Goal: Use online tool/utility: Utilize a website feature to perform a specific function

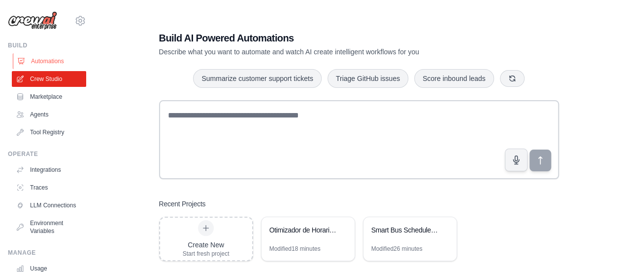
click at [51, 59] on link "Automations" at bounding box center [50, 61] width 74 height 16
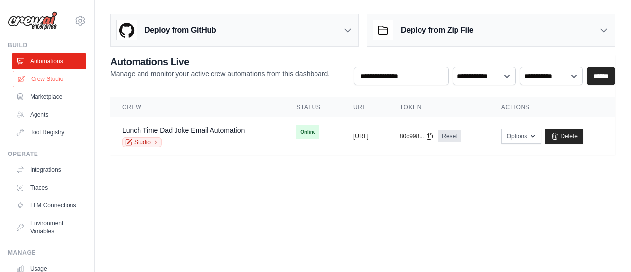
click at [38, 76] on link "Crew Studio" at bounding box center [50, 79] width 74 height 16
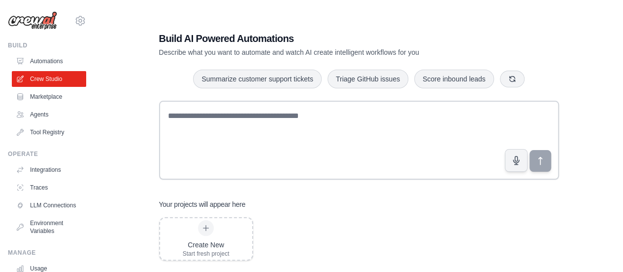
click at [44, 63] on link "Automations" at bounding box center [49, 61] width 74 height 16
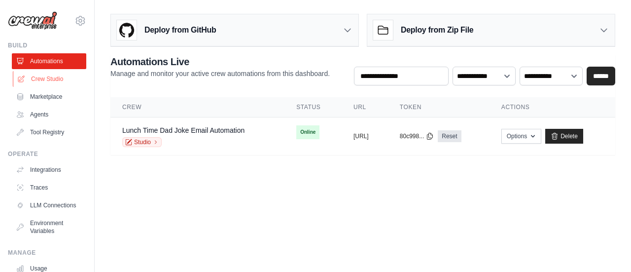
click at [43, 81] on link "Crew Studio" at bounding box center [50, 79] width 74 height 16
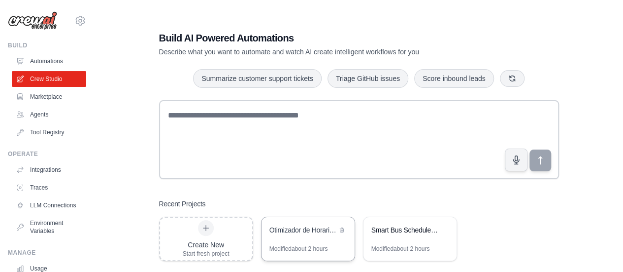
click at [302, 228] on div "Otimizador de Horarios de Deslocamento" at bounding box center [304, 230] width 68 height 10
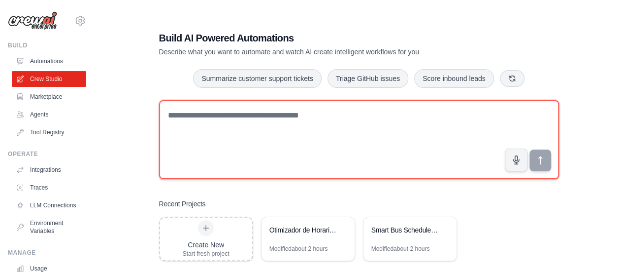
click at [396, 142] on textarea at bounding box center [359, 139] width 400 height 79
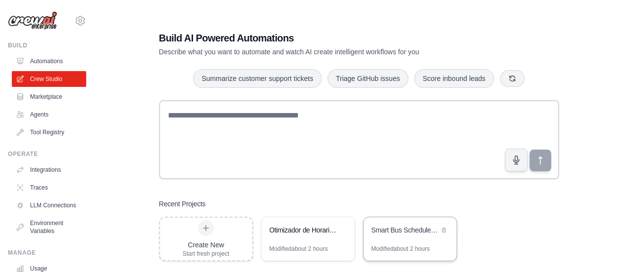
click at [395, 233] on div "Smart Bus Schedule Alerts" at bounding box center [406, 230] width 68 height 10
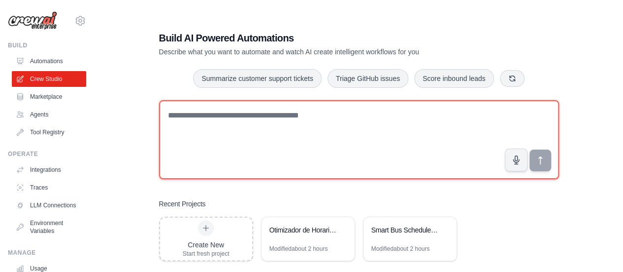
click at [263, 121] on textarea at bounding box center [359, 139] width 400 height 79
type textarea "*"
click at [302, 133] on textarea at bounding box center [359, 139] width 400 height 79
click at [357, 104] on textarea at bounding box center [359, 139] width 400 height 79
click at [335, 117] on textarea at bounding box center [359, 139] width 400 height 79
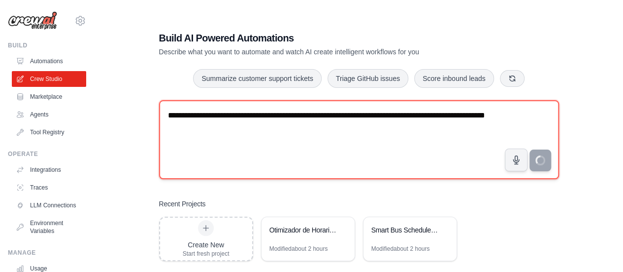
type textarea "**********"
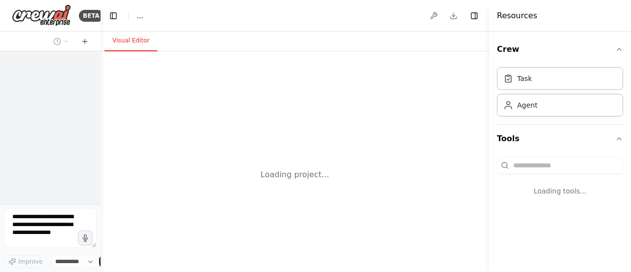
select select "****"
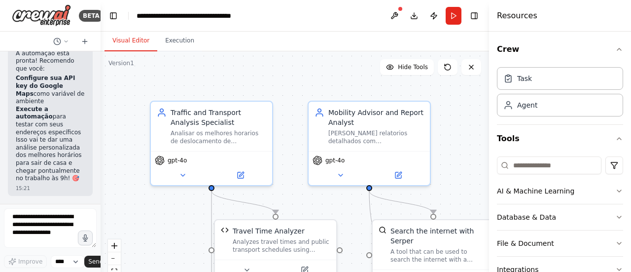
scroll to position [3178, 0]
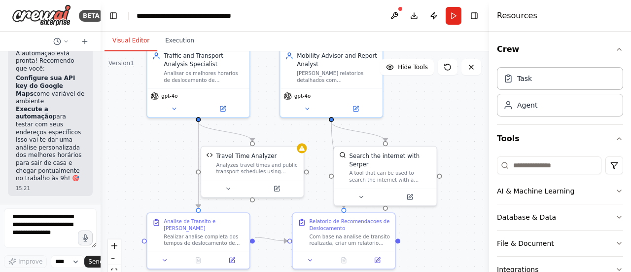
drag, startPoint x: 479, startPoint y: 141, endPoint x: 424, endPoint y: 80, distance: 82.7
click at [424, 80] on div ".deletable-edge-delete-btn { width: 20px; height: 20px; border: 0px solid #ffff…" at bounding box center [295, 174] width 388 height 246
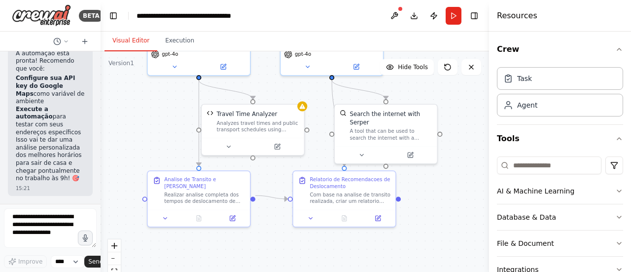
drag, startPoint x: 443, startPoint y: 235, endPoint x: 443, endPoint y: 191, distance: 43.9
click at [443, 191] on div ".deletable-edge-delete-btn { width: 20px; height: 20px; border: 0px solid #ffff…" at bounding box center [295, 174] width 388 height 246
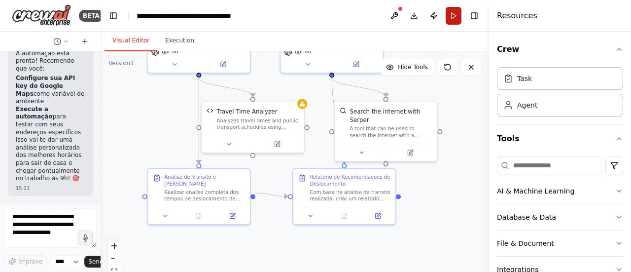
click at [456, 13] on button "Run" at bounding box center [453, 16] width 16 height 18
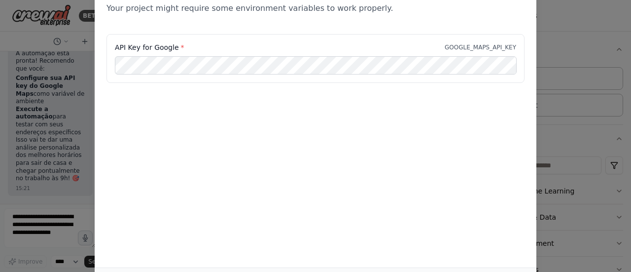
click at [55, 56] on div "Environment configuration Your project might require some environment variables…" at bounding box center [315, 136] width 631 height 272
click at [604, 39] on div "Environment configuration Your project might require some environment variables…" at bounding box center [315, 136] width 631 height 272
click at [79, 62] on div "Environment configuration Your project might require some environment variables…" at bounding box center [315, 136] width 631 height 272
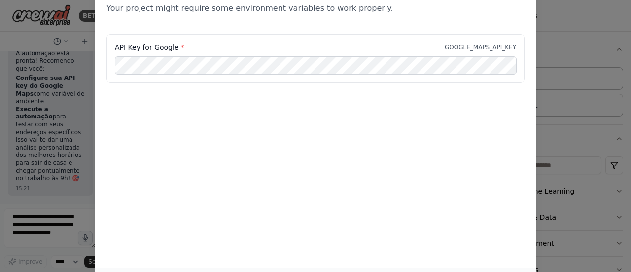
click at [562, 13] on div "Environment configuration Your project might require some environment variables…" at bounding box center [315, 136] width 631 height 272
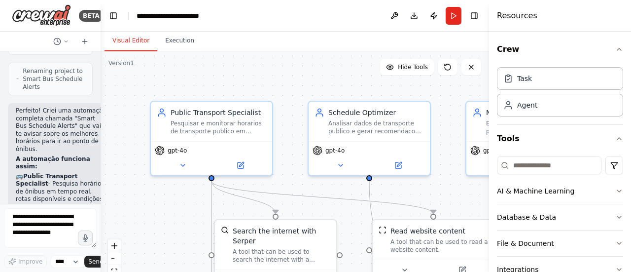
scroll to position [1145, 0]
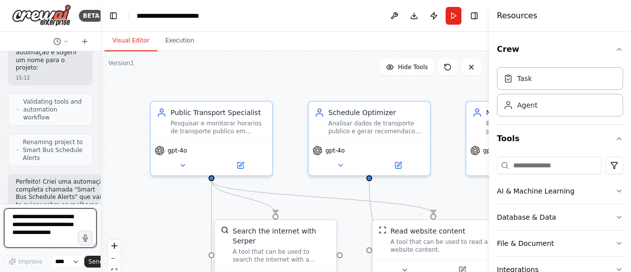
click at [44, 225] on textarea at bounding box center [50, 227] width 93 height 39
type textarea "**********"
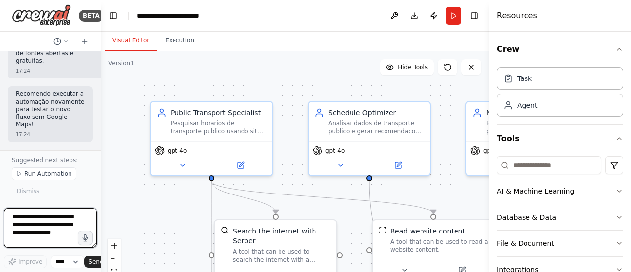
scroll to position [2783, 0]
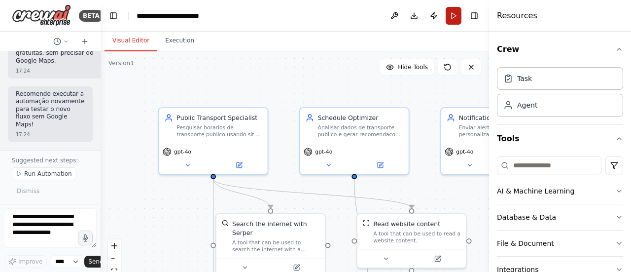
click at [452, 15] on button "Run" at bounding box center [453, 16] width 16 height 18
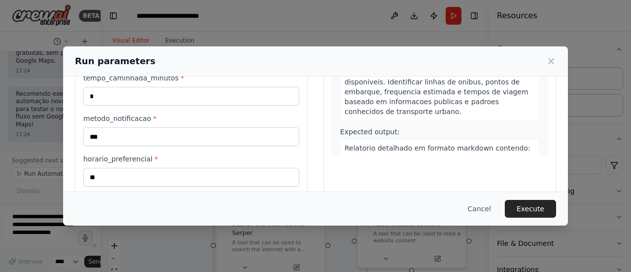
scroll to position [171, 0]
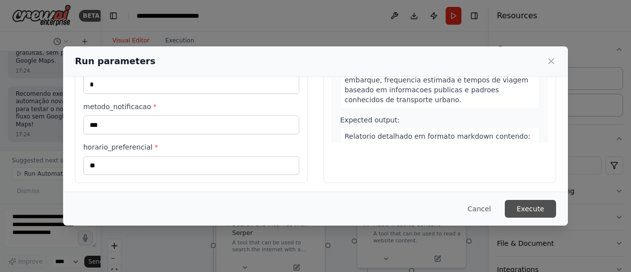
click at [525, 204] on button "Execute" at bounding box center [530, 209] width 51 height 18
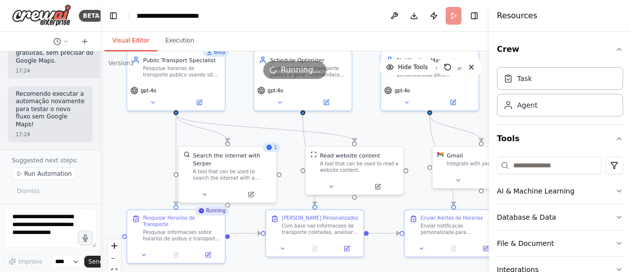
drag, startPoint x: 438, startPoint y: 188, endPoint x: 371, endPoint y: 121, distance: 94.8
click at [371, 121] on div ".deletable-edge-delete-btn { width: 20px; height: 20px; border: 0px solid #ffff…" at bounding box center [295, 174] width 388 height 246
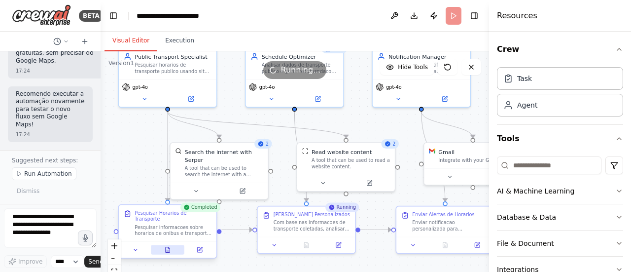
click at [168, 247] on icon at bounding box center [168, 249] width 4 height 5
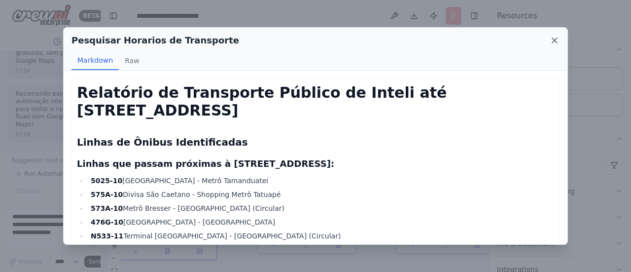
click at [559, 40] on icon at bounding box center [554, 40] width 10 height 10
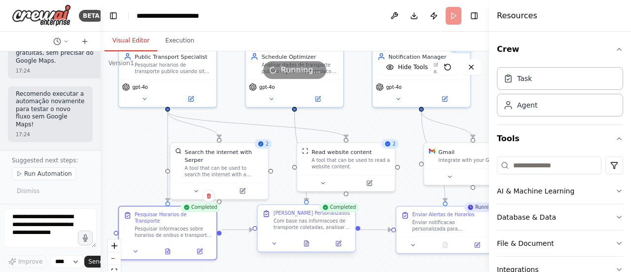
click at [309, 249] on div at bounding box center [307, 243] width 98 height 16
click at [308, 248] on div at bounding box center [307, 243] width 98 height 16
click at [305, 243] on icon at bounding box center [306, 242] width 4 height 5
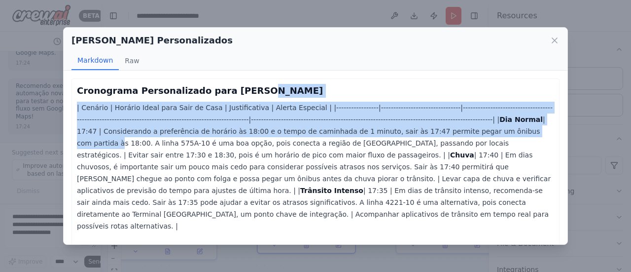
drag, startPoint x: 568, startPoint y: 94, endPoint x: 568, endPoint y: 133, distance: 39.4
click at [568, 133] on div "Otimizar Horarios Personalizados Markdown Raw Cronograma Personalizado para Ren…" at bounding box center [315, 136] width 631 height 272
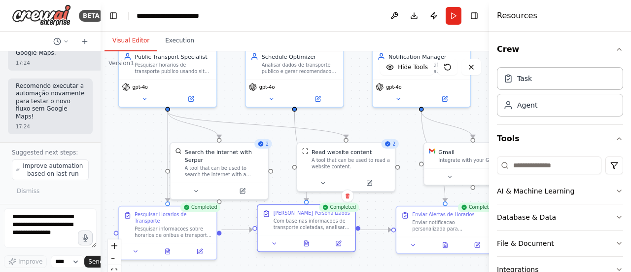
click at [309, 250] on div at bounding box center [307, 243] width 98 height 16
click at [306, 239] on button at bounding box center [306, 243] width 34 height 9
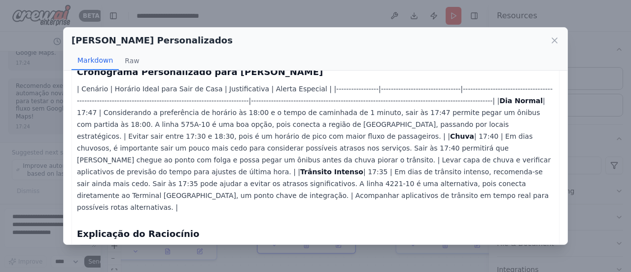
scroll to position [17, 0]
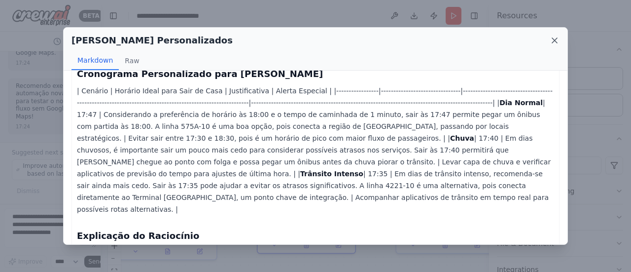
click at [552, 43] on icon at bounding box center [554, 40] width 5 height 5
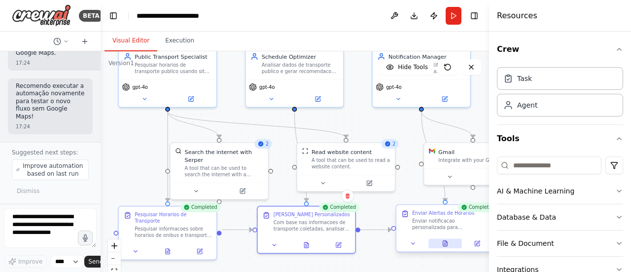
click at [450, 245] on button at bounding box center [445, 243] width 34 height 9
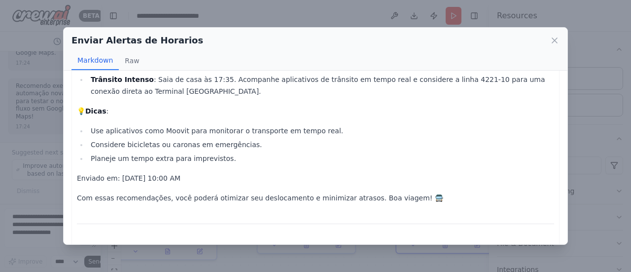
scroll to position [124, 0]
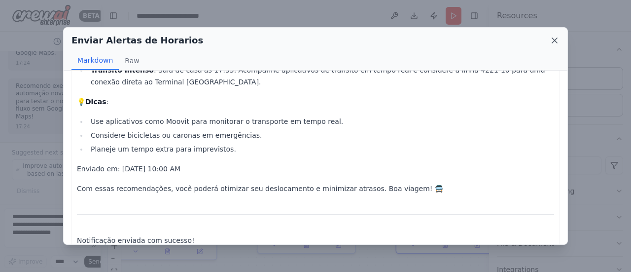
click at [555, 39] on icon at bounding box center [554, 40] width 5 height 5
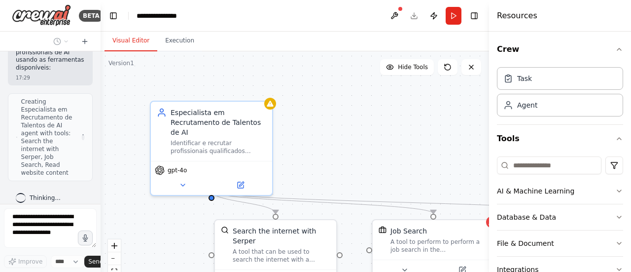
scroll to position [445, 0]
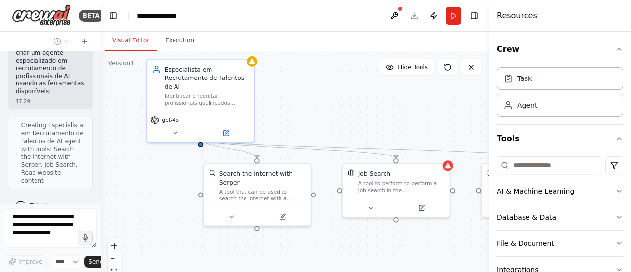
drag, startPoint x: 377, startPoint y: 136, endPoint x: 352, endPoint y: 92, distance: 50.4
click at [352, 92] on div ".deletable-edge-delete-btn { width: 20px; height: 20px; border: 0px solid #ffff…" at bounding box center [295, 174] width 388 height 246
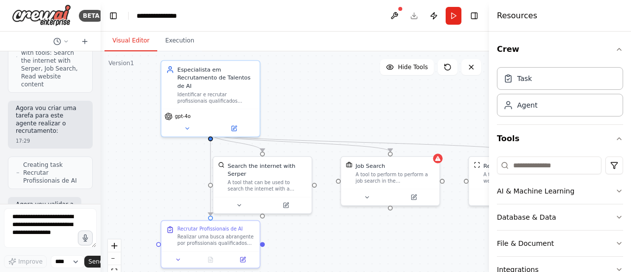
scroll to position [621, 0]
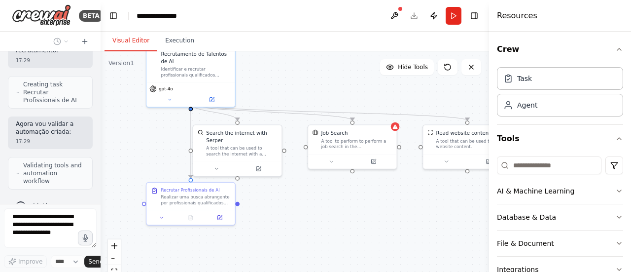
drag, startPoint x: 375, startPoint y: 114, endPoint x: 339, endPoint y: 81, distance: 48.5
click at [339, 81] on div ".deletable-edge-delete-btn { width: 20px; height: 20px; border: 0px solid #ffff…" at bounding box center [295, 174] width 388 height 246
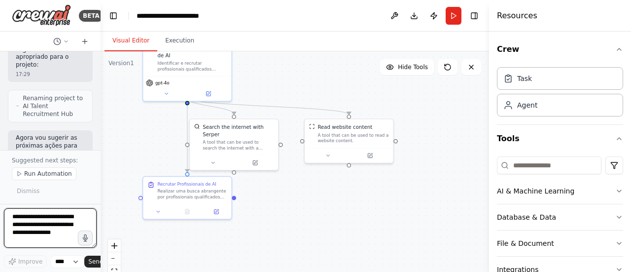
scroll to position [1114, 0]
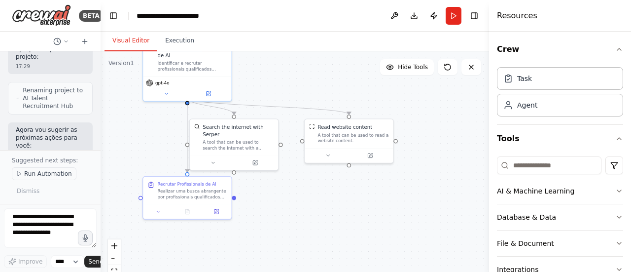
click at [18, 176] on polygon at bounding box center [19, 173] width 3 height 4
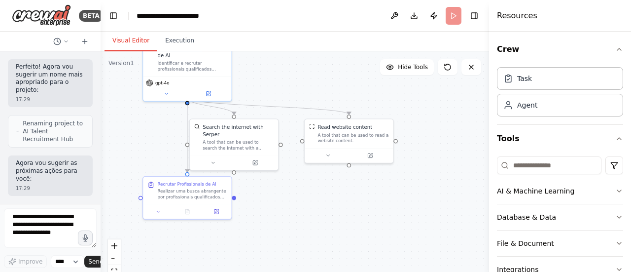
scroll to position [1061, 0]
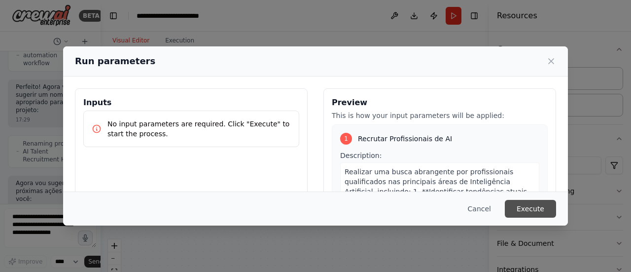
click at [536, 206] on button "Execute" at bounding box center [530, 209] width 51 height 18
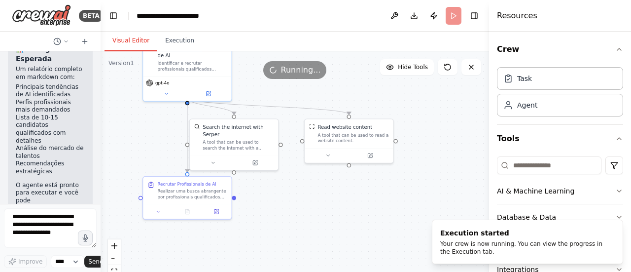
scroll to position [1732, 0]
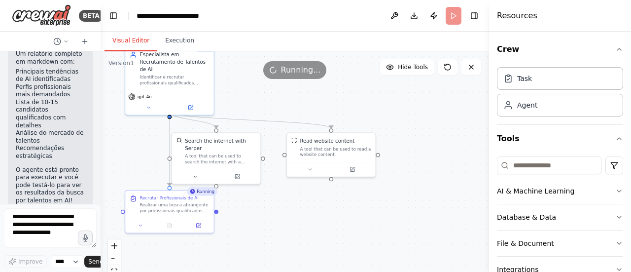
drag, startPoint x: 372, startPoint y: 86, endPoint x: 350, endPoint y: 89, distance: 21.9
click at [350, 89] on div ".deletable-edge-delete-btn { width: 20px; height: 20px; border: 0px solid #ffff…" at bounding box center [295, 174] width 388 height 246
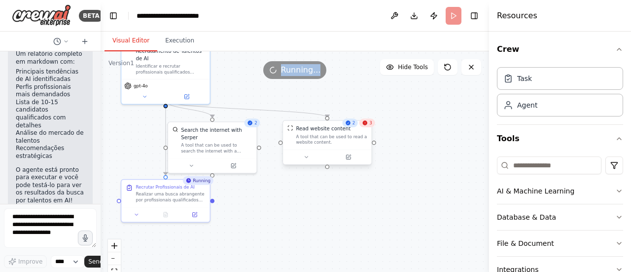
drag, startPoint x: 366, startPoint y: 76, endPoint x: 370, endPoint y: 127, distance: 51.4
click at [370, 127] on div "Version 1 Hide Tools .deletable-edge-delete-btn { width: 20px; height: 20px; bo…" at bounding box center [295, 174] width 388 height 246
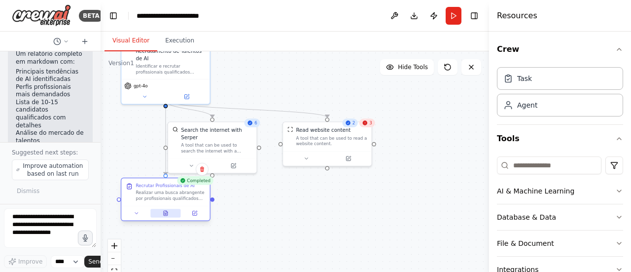
click at [167, 216] on button at bounding box center [165, 212] width 31 height 8
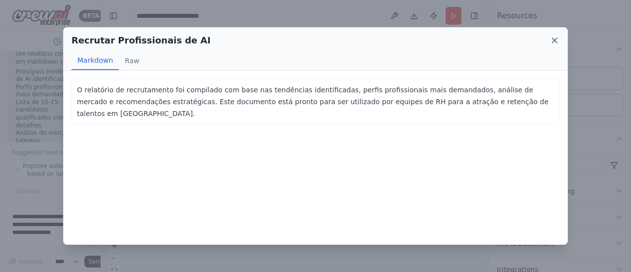
click at [550, 42] on icon at bounding box center [554, 40] width 10 height 10
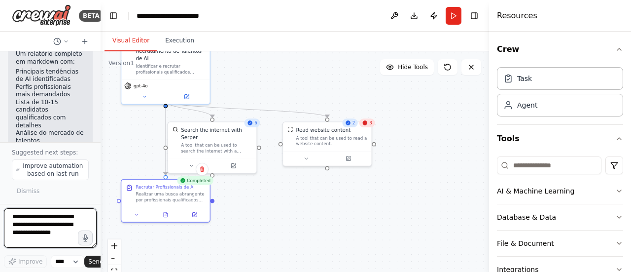
click at [53, 223] on textarea at bounding box center [50, 227] width 93 height 39
type textarea "*"
click at [34, 233] on textarea "**********" at bounding box center [50, 227] width 93 height 39
click at [36, 244] on textarea "**********" at bounding box center [50, 227] width 93 height 39
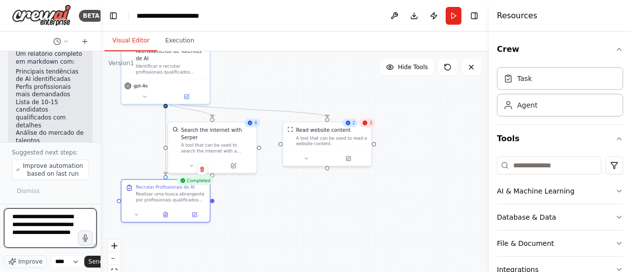
type textarea "**********"
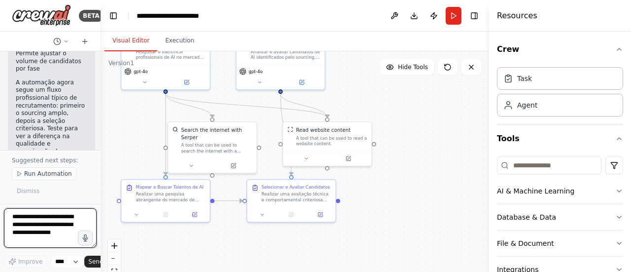
scroll to position [3317, 0]
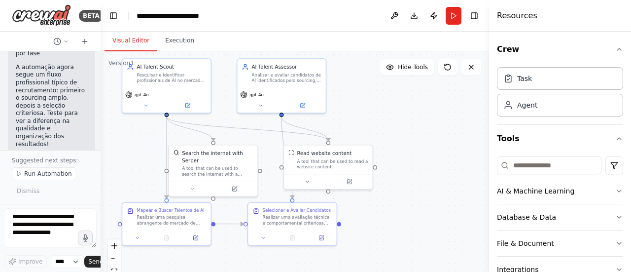
drag, startPoint x: 430, startPoint y: 117, endPoint x: 431, endPoint y: 140, distance: 23.2
click at [431, 140] on div ".deletable-edge-delete-btn { width: 20px; height: 20px; border: 0px solid #ffff…" at bounding box center [295, 174] width 388 height 246
click at [16, 173] on icon at bounding box center [19, 174] width 6 height 6
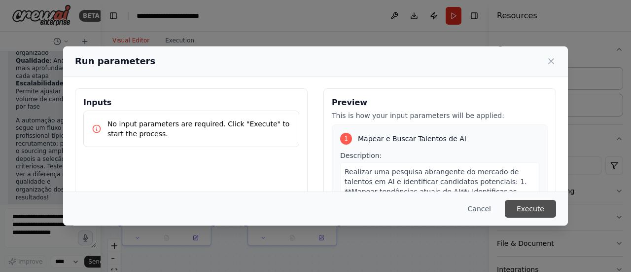
click at [529, 205] on button "Execute" at bounding box center [530, 209] width 51 height 18
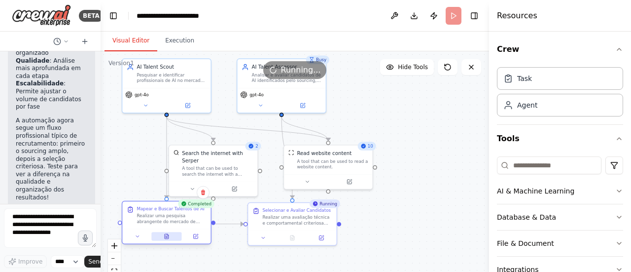
click at [170, 234] on button at bounding box center [166, 236] width 31 height 8
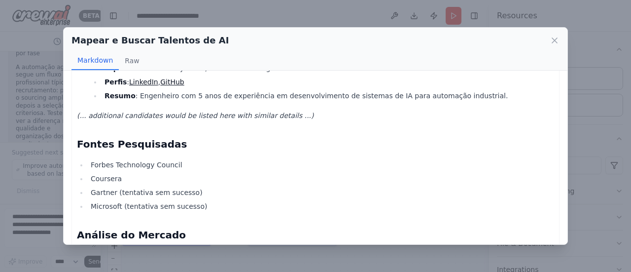
scroll to position [467, 0]
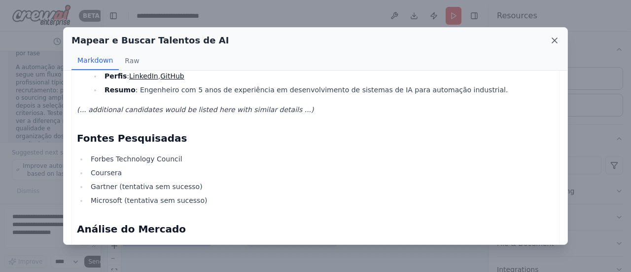
click at [556, 35] on icon at bounding box center [554, 40] width 10 height 10
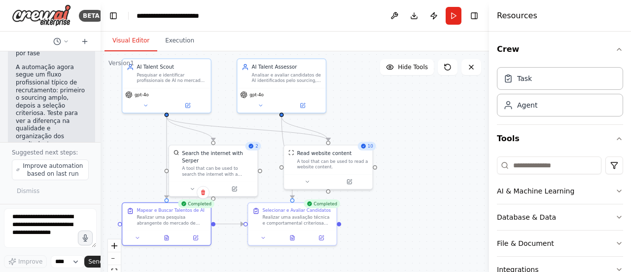
click at [556, 35] on button "Crew" at bounding box center [560, 49] width 126 height 28
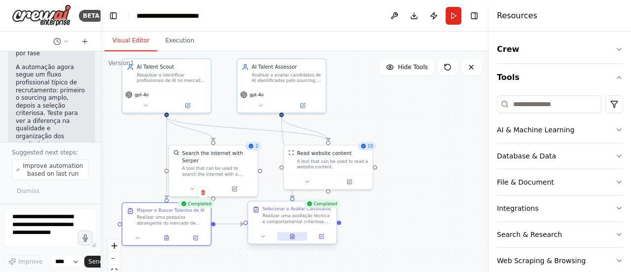
click at [298, 235] on button at bounding box center [292, 236] width 31 height 8
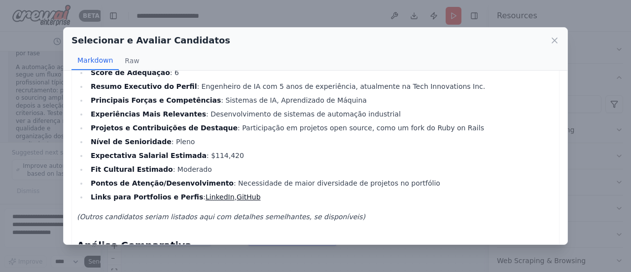
scroll to position [0, 0]
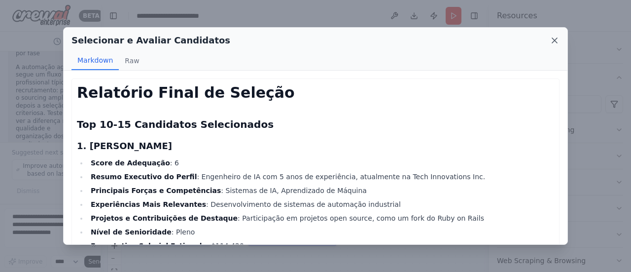
click at [553, 38] on icon at bounding box center [554, 40] width 5 height 5
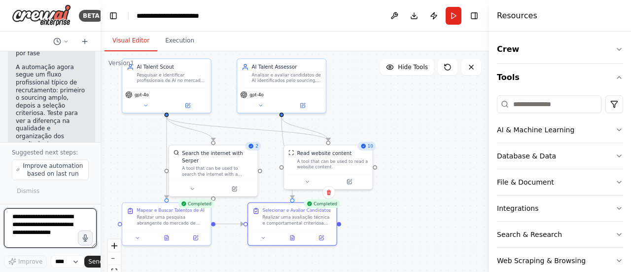
click at [49, 239] on textarea at bounding box center [50, 227] width 93 height 39
type textarea "**********"
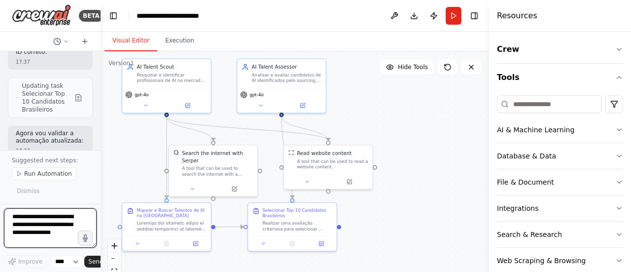
scroll to position [3941, 0]
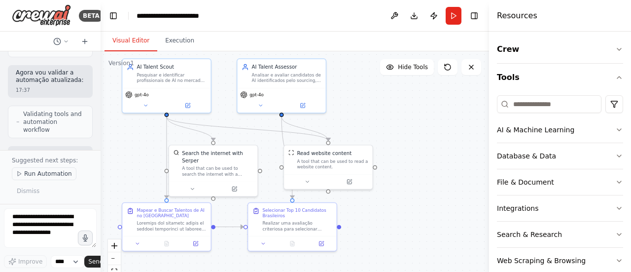
click at [23, 174] on button "Run Automation" at bounding box center [44, 173] width 65 height 13
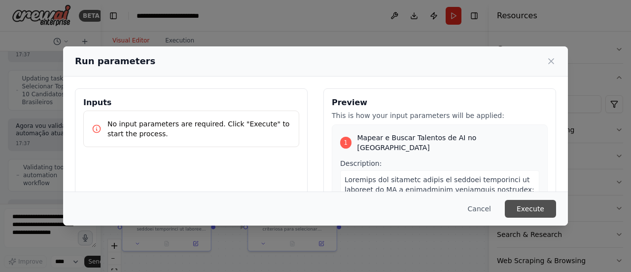
click at [526, 207] on button "Execute" at bounding box center [530, 209] width 51 height 18
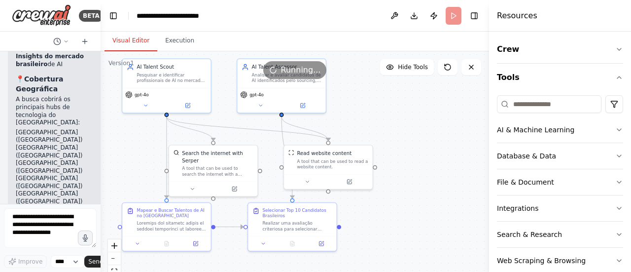
scroll to position [4531, 0]
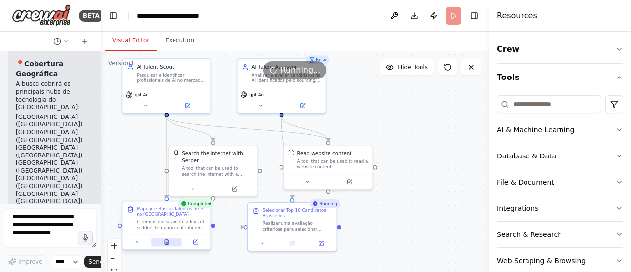
click at [168, 242] on icon at bounding box center [167, 242] width 4 height 5
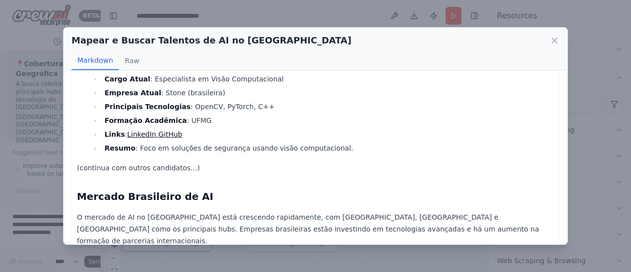
scroll to position [716, 0]
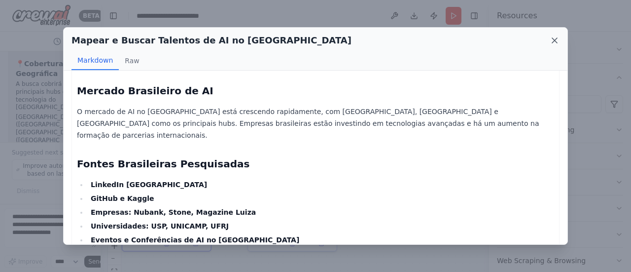
click at [553, 36] on icon at bounding box center [554, 40] width 10 height 10
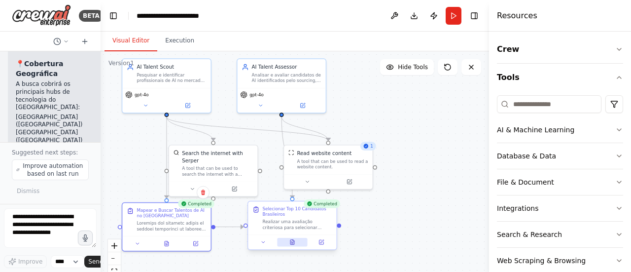
click at [294, 242] on icon at bounding box center [292, 242] width 4 height 5
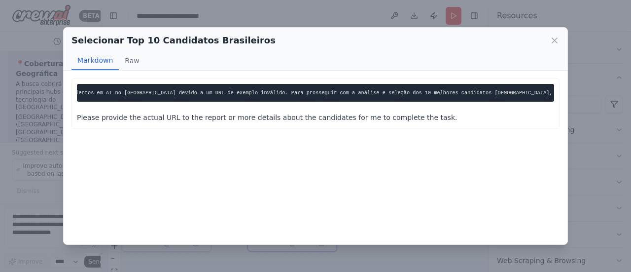
scroll to position [0, 255]
click at [555, 36] on icon at bounding box center [554, 40] width 10 height 10
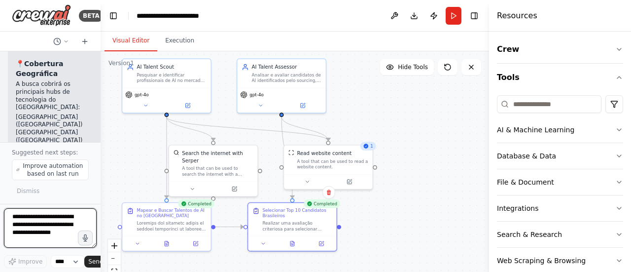
click at [43, 234] on textarea at bounding box center [50, 227] width 93 height 39
type textarea "**********"
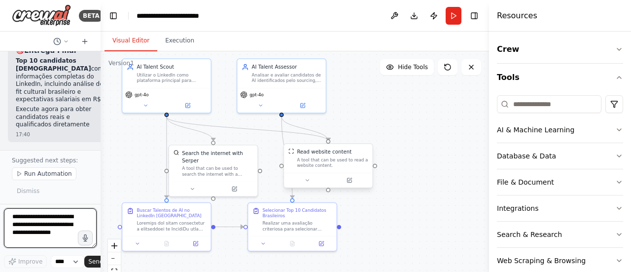
scroll to position [6128, 0]
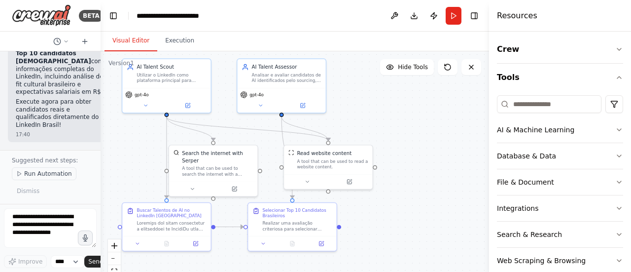
click at [14, 172] on button "Run Automation" at bounding box center [44, 173] width 65 height 13
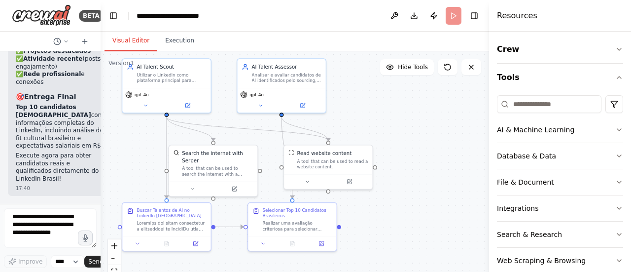
scroll to position [6074, 0]
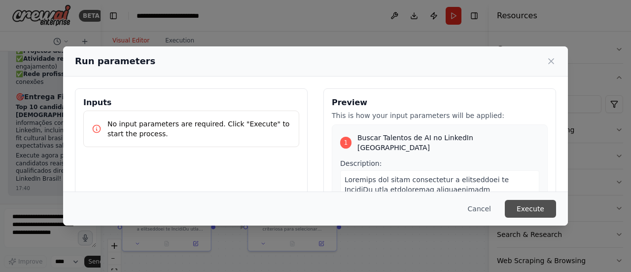
click at [542, 204] on button "Execute" at bounding box center [530, 209] width 51 height 18
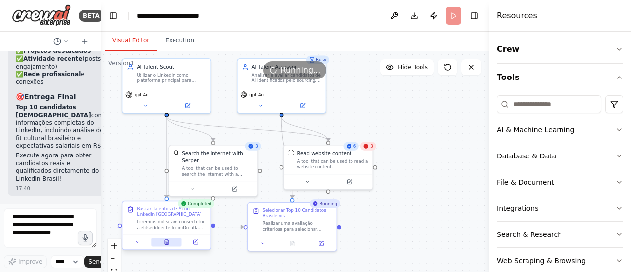
click at [173, 238] on button at bounding box center [166, 242] width 31 height 8
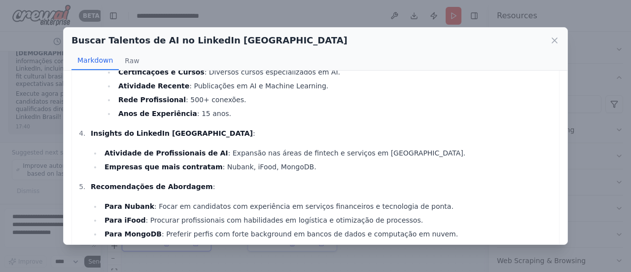
scroll to position [369, 0]
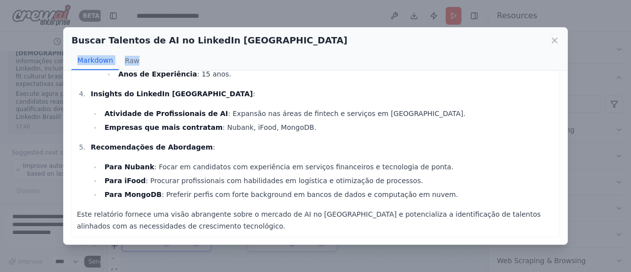
drag, startPoint x: 552, startPoint y: 32, endPoint x: 555, endPoint y: 50, distance: 18.1
click at [555, 50] on div "Buscar Talentos de AI no LinkedIn [GEOGRAPHIC_DATA] Markdown Raw" at bounding box center [316, 49] width 504 height 43
click at [554, 40] on icon at bounding box center [554, 40] width 5 height 5
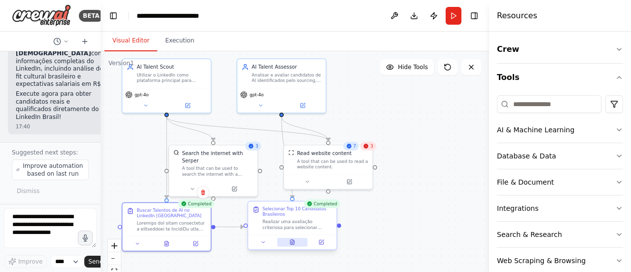
click at [293, 245] on button at bounding box center [292, 242] width 31 height 8
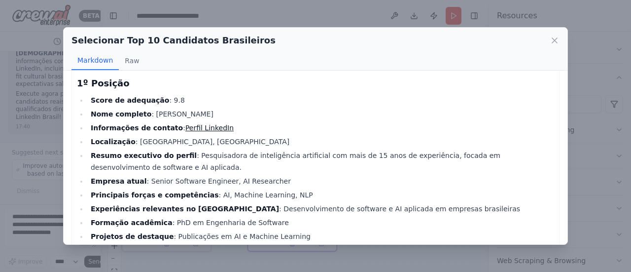
scroll to position [79, 0]
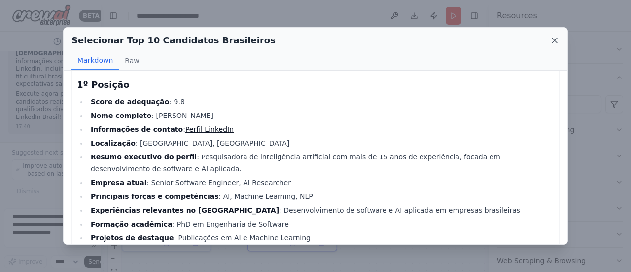
click at [556, 44] on icon at bounding box center [554, 40] width 10 height 10
